Goal: Task Accomplishment & Management: Use online tool/utility

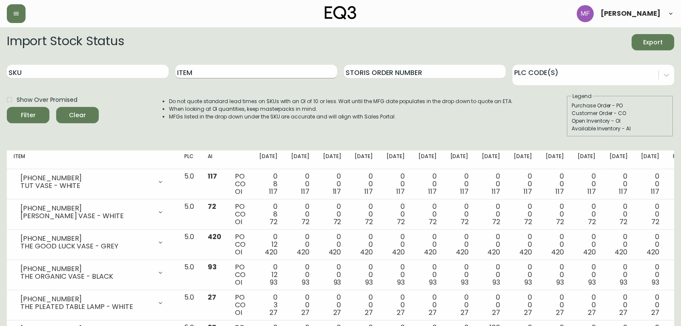
drag, startPoint x: 251, startPoint y: 82, endPoint x: 256, endPoint y: 70, distance: 13.2
click at [256, 70] on input "Item" at bounding box center [256, 72] width 162 height 14
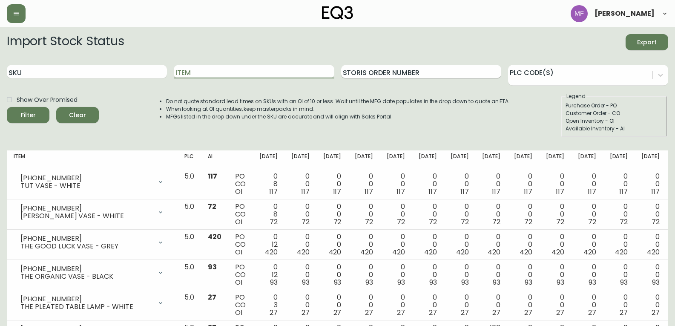
click at [408, 69] on div "Storis Order Number" at bounding box center [421, 72] width 160 height 28
click at [408, 69] on input "Storis Order Number" at bounding box center [421, 72] width 160 height 14
paste input "8480424"
click at [7, 107] on button "Filter" at bounding box center [28, 115] width 43 height 16
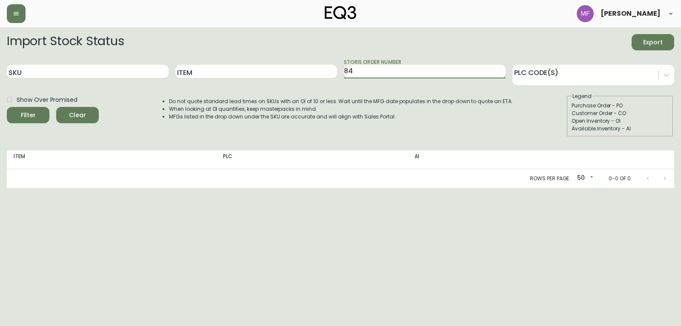
type input "8"
click at [120, 78] on input "SKU" at bounding box center [88, 72] width 162 height 14
paste input "3190-186-7"
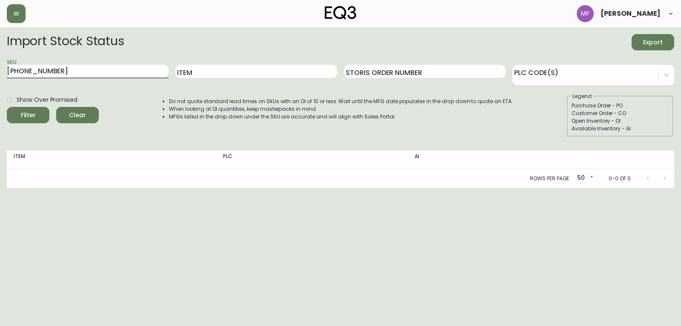
click at [7, 107] on button "Filter" at bounding box center [28, 115] width 43 height 16
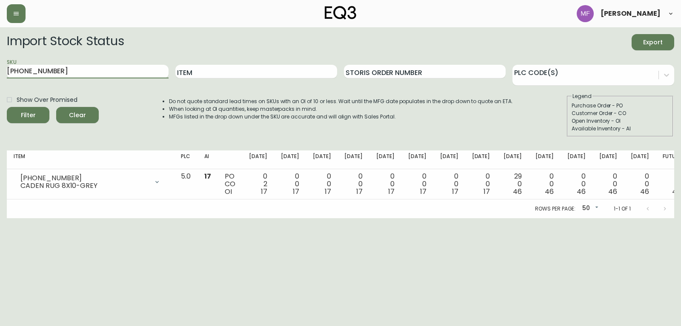
drag, startPoint x: -22, startPoint y: 75, endPoint x: -54, endPoint y: 77, distance: 32.0
click at [0, 77] on html "Mikaela Fidler Import Stock Status Export SKU 3190-186-7 Item Storis Order Numb…" at bounding box center [340, 109] width 681 height 218
paste input "591"
click at [7, 107] on button "Filter" at bounding box center [28, 115] width 43 height 16
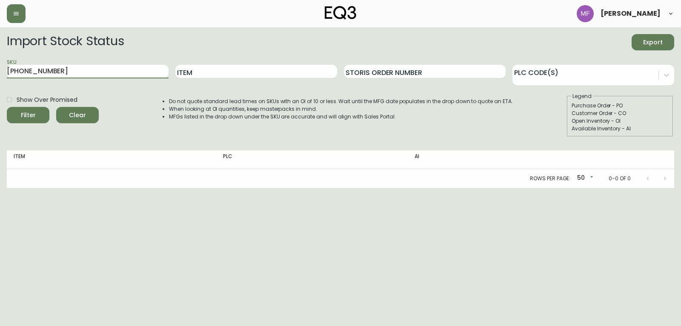
drag, startPoint x: 74, startPoint y: 70, endPoint x: -52, endPoint y: 74, distance: 125.7
click at [0, 74] on html "Mikaela Fidler Import Stock Status Export SKU 3190-591-7 Item Storis Order Numb…" at bounding box center [340, 94] width 681 height 188
paste input "791-0"
click at [7, 107] on button "Filter" at bounding box center [28, 115] width 43 height 16
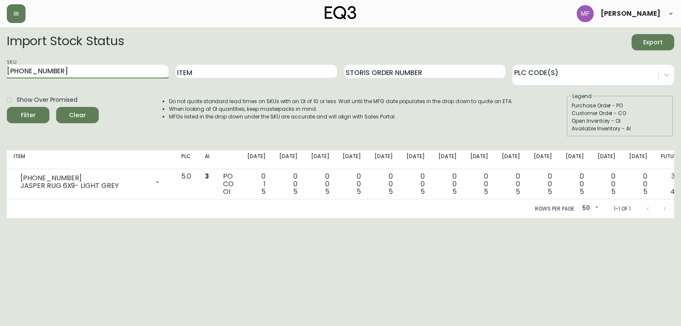
drag, startPoint x: 40, startPoint y: 83, endPoint x: -16, endPoint y: 84, distance: 56.2
click at [0, 84] on html "Mikaela Fidler Import Stock Status Export SKU 3190-791-0 Item Storis Order Numb…" at bounding box center [340, 109] width 681 height 218
paste input "7"
click at [7, 107] on button "Filter" at bounding box center [28, 115] width 43 height 16
drag, startPoint x: 24, startPoint y: 70, endPoint x: -50, endPoint y: 74, distance: 74.2
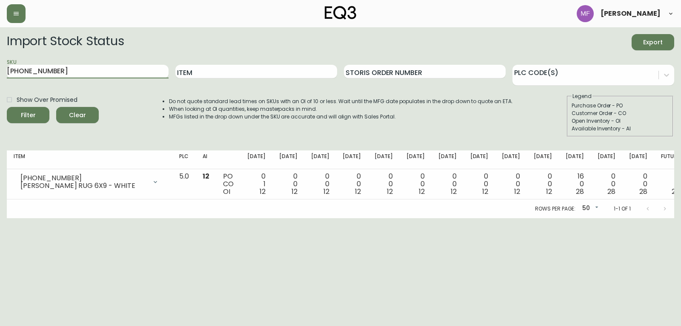
click at [0, 74] on html "Mikaela Fidler Import Stock Status Export SKU 3190-797-0 Item Storis Order Numb…" at bounding box center [340, 109] width 681 height 218
paste input "89"
click at [7, 107] on button "Filter" at bounding box center [28, 115] width 43 height 16
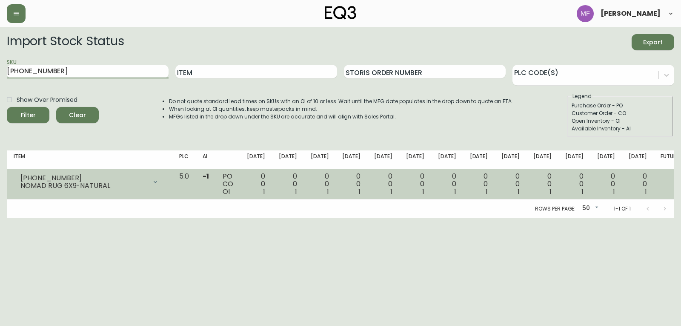
click at [164, 179] on div at bounding box center [155, 181] width 17 height 17
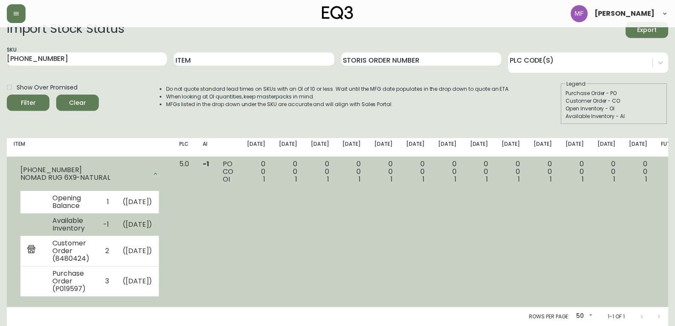
scroll to position [28, 0]
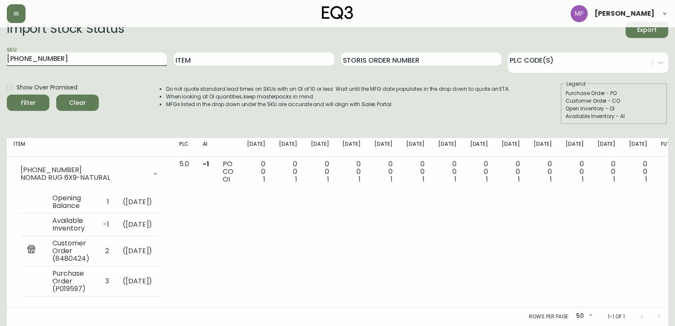
drag, startPoint x: 29, startPoint y: 53, endPoint x: -35, endPoint y: 60, distance: 64.3
click at [0, 60] on html "Mikaela Fidler Import Stock Status Export SKU 3190-789-0 Item Storis Order Numb…" at bounding box center [337, 157] width 675 height 338
paste input "67-0"
click at [7, 95] on button "Filter" at bounding box center [28, 103] width 43 height 16
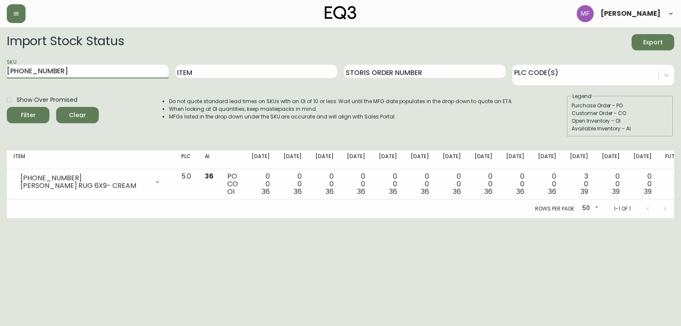
drag, startPoint x: 53, startPoint y: 76, endPoint x: -34, endPoint y: 75, distance: 86.9
click at [0, 75] on html "Mikaela Fidler Import Stock Status Export SKU 3190-767-0 Item Storis Order Numb…" at bounding box center [340, 109] width 681 height 218
paste input "192-8"
click at [7, 107] on button "Filter" at bounding box center [28, 115] width 43 height 16
drag, startPoint x: 57, startPoint y: 74, endPoint x: -43, endPoint y: 72, distance: 101.0
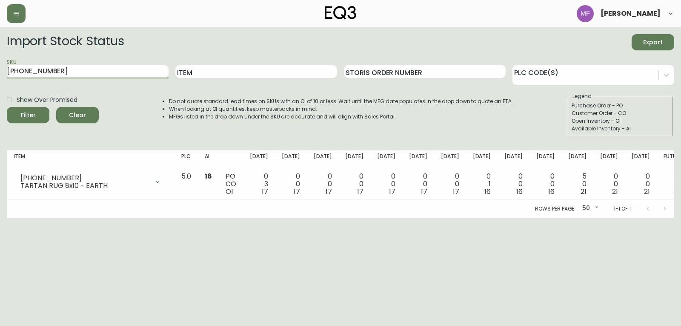
click at [0, 72] on html "Mikaela Fidler Import Stock Status Export SKU 3190-192-8 Item Storis Order Numb…" at bounding box center [340, 109] width 681 height 218
paste input "7718-1"
click at [7, 107] on button "Filter" at bounding box center [28, 115] width 43 height 16
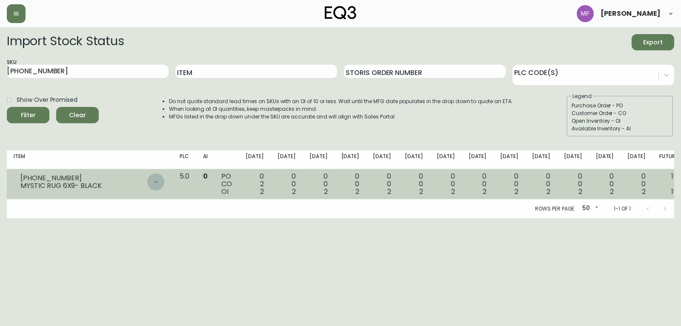
click at [159, 180] on icon at bounding box center [155, 181] width 7 height 7
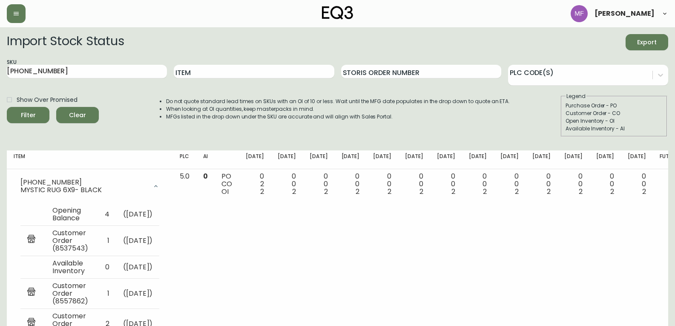
drag, startPoint x: 55, startPoint y: 71, endPoint x: -55, endPoint y: 74, distance: 109.9
click at [0, 74] on html "Mikaela Fidler Import Stock Status Export SKU 3190-7718-1 Item Storis Order Num…" at bounding box center [337, 199] width 675 height 399
paste input "2275-1"
click at [7, 107] on button "Filter" at bounding box center [28, 115] width 43 height 16
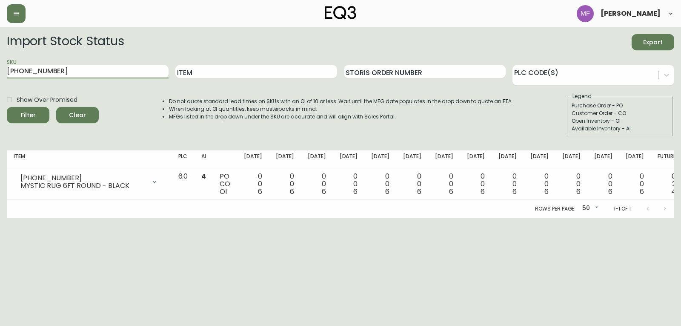
drag, startPoint x: 47, startPoint y: 73, endPoint x: -14, endPoint y: 73, distance: 61.3
click at [0, 73] on html "Mikaela Fidler Import Stock Status Export SKU 3190-2275-1 Item Storis Order Num…" at bounding box center [340, 109] width 681 height 218
paste input "475-1"
click at [7, 107] on button "Filter" at bounding box center [28, 115] width 43 height 16
drag, startPoint x: 60, startPoint y: 77, endPoint x: -3, endPoint y: 70, distance: 62.9
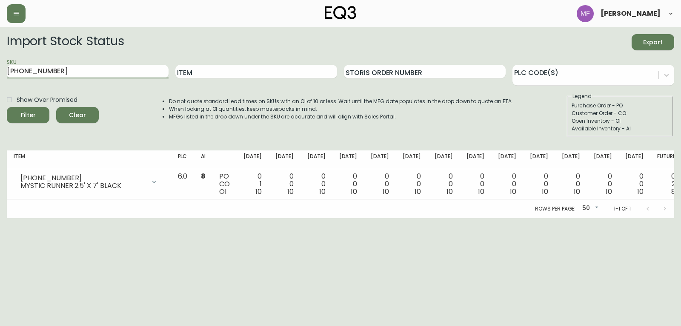
click at [0, 70] on html "Mikaela Fidler Import Stock Status Export SKU 3190-475-1 Item Storis Order Numb…" at bounding box center [340, 109] width 681 height 218
paste input "2211-3"
click at [7, 107] on button "Filter" at bounding box center [28, 115] width 43 height 16
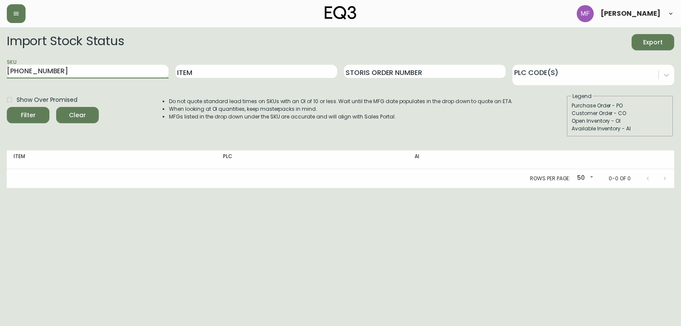
drag, startPoint x: 51, startPoint y: 73, endPoint x: -34, endPoint y: 77, distance: 84.9
click at [0, 77] on html "Mikaela Fidler Import Stock Status Export SKU 3190-2211-3 Item Storis Order Num…" at bounding box center [340, 94] width 681 height 188
paste input "36-7"
click at [7, 107] on button "Filter" at bounding box center [28, 115] width 43 height 16
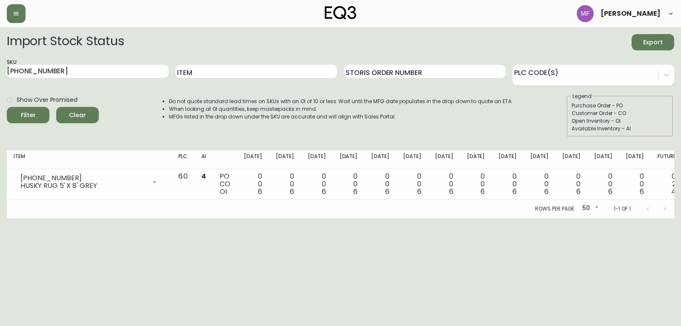
drag, startPoint x: 86, startPoint y: 69, endPoint x: -115, endPoint y: 86, distance: 201.4
click at [0, 86] on html "Mikaela Fidler Import Stock Status Export SKU 3190-236-7 Item Storis Order Numb…" at bounding box center [340, 109] width 681 height 218
paste input "78-70"
click at [7, 107] on button "Filter" at bounding box center [28, 115] width 43 height 16
drag, startPoint x: 3, startPoint y: 76, endPoint x: -47, endPoint y: 80, distance: 50.4
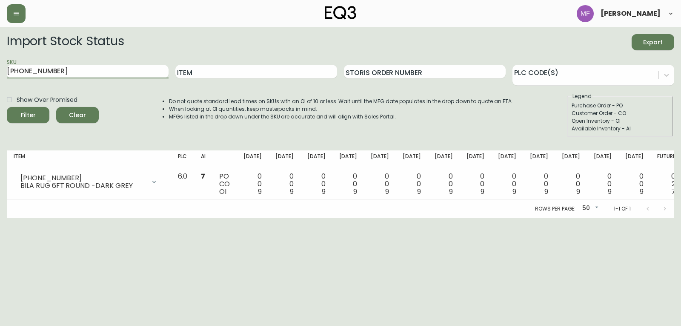
click at [0, 80] on html "Mikaela Fidler Import Stock Status Export SKU 3190-278-70 Item Storis Order Num…" at bounding box center [340, 109] width 681 height 218
paste input "9-7"
click at [7, 107] on button "Filter" at bounding box center [28, 115] width 43 height 16
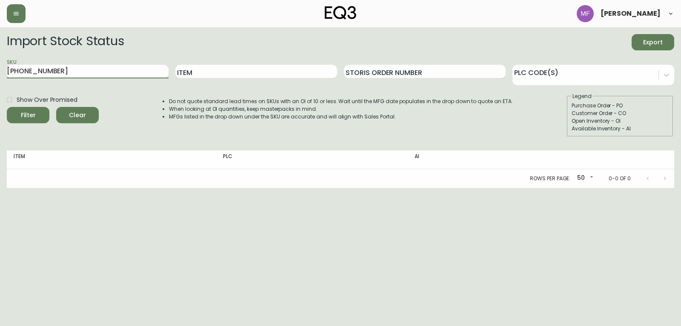
drag, startPoint x: 5, startPoint y: 80, endPoint x: -37, endPoint y: 84, distance: 41.9
click at [0, 84] on html "Mikaela Fidler Import Stock Status Export SKU 3190-279-7 Item Storis Order Numb…" at bounding box center [340, 94] width 681 height 188
paste input "914-0"
click at [7, 107] on button "Filter" at bounding box center [28, 115] width 43 height 16
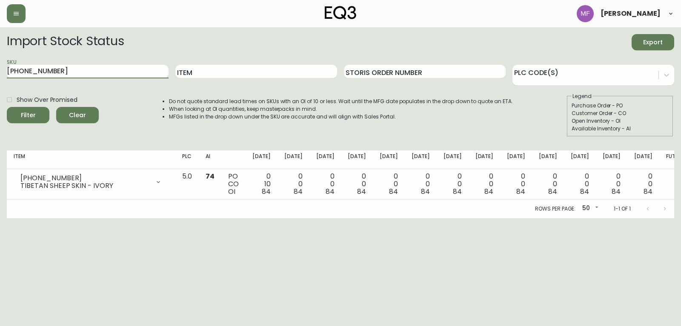
drag, startPoint x: 53, startPoint y: 74, endPoint x: -32, endPoint y: 70, distance: 84.8
click at [0, 70] on html "Mikaela Fidler Import Stock Status Export SKU 3190-914-0 Item Storis Order Numb…" at bounding box center [340, 109] width 681 height 218
paste input "220-123"
type input "3220-123-0"
click at [7, 107] on button "Filter" at bounding box center [28, 115] width 43 height 16
